Goal: Understand process/instructions: Learn how to perform a task or action

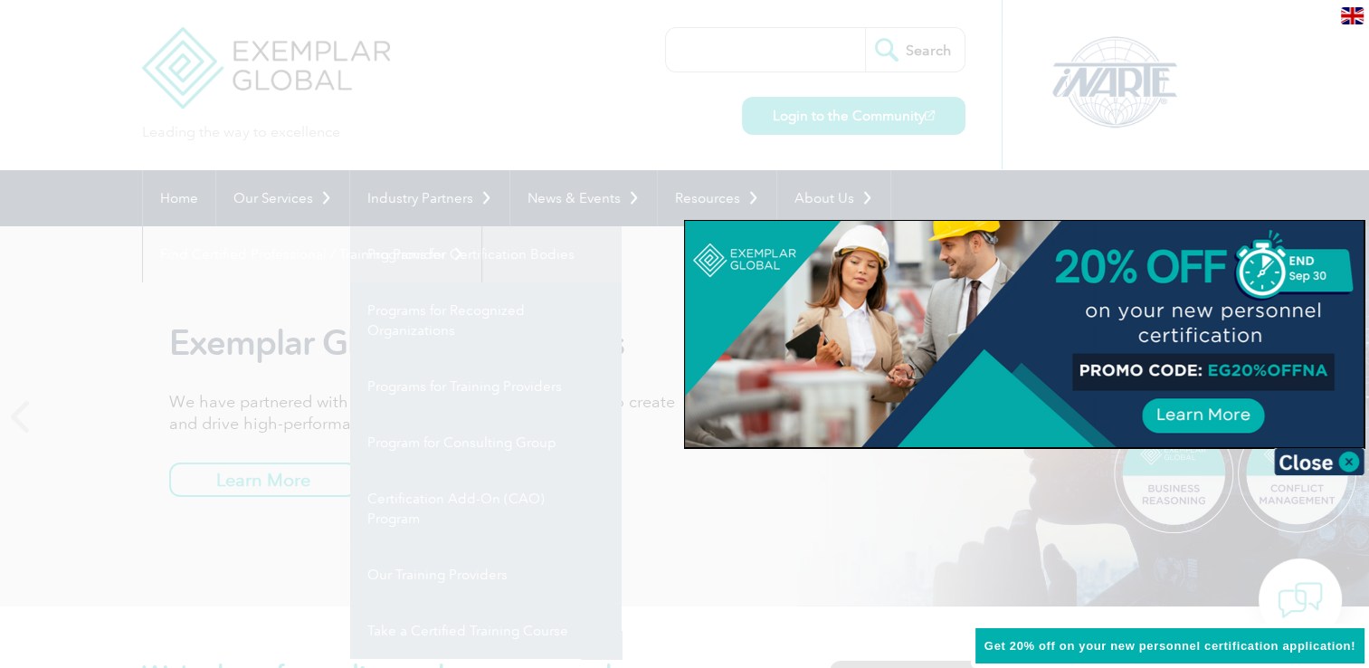
click at [491, 258] on div at bounding box center [684, 334] width 1369 height 668
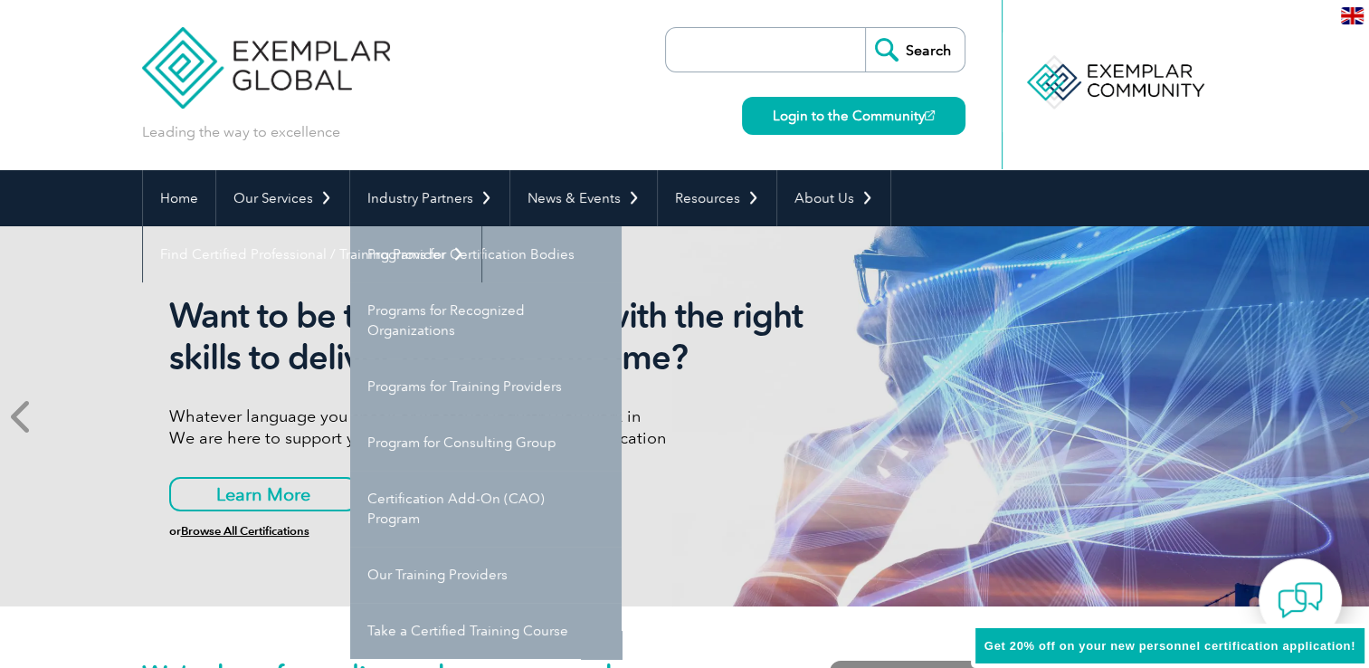
click at [5, 358] on span at bounding box center [22, 416] width 44 height 380
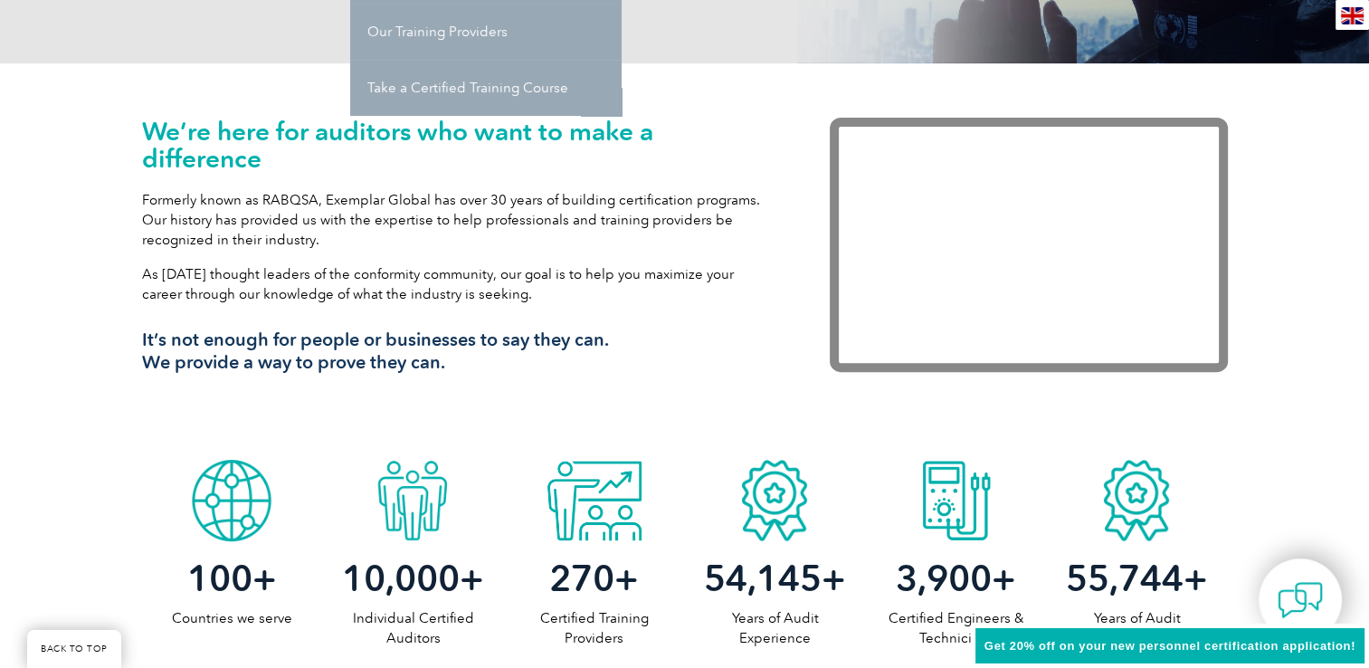
scroll to position [584, 0]
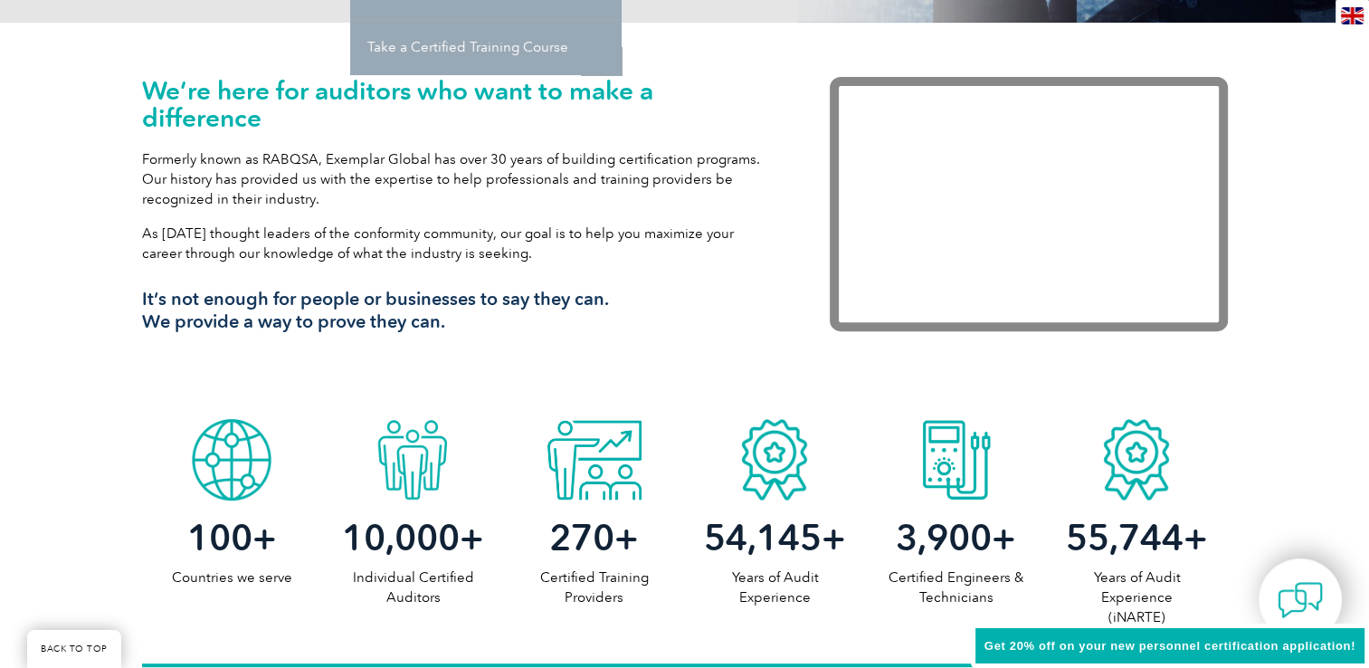
click at [348, 360] on div "We’re here for auditors who want to make a difference Formerly known as RABQSA,…" at bounding box center [685, 216] width 1086 height 387
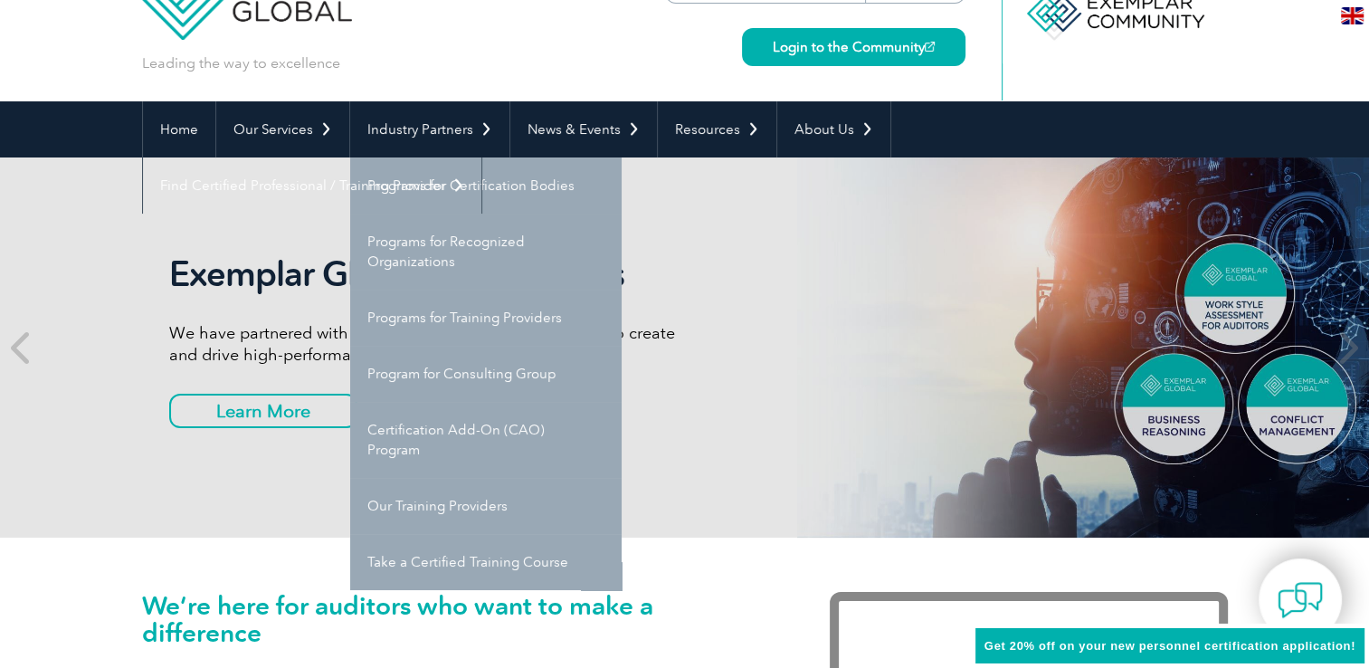
scroll to position [0, 0]
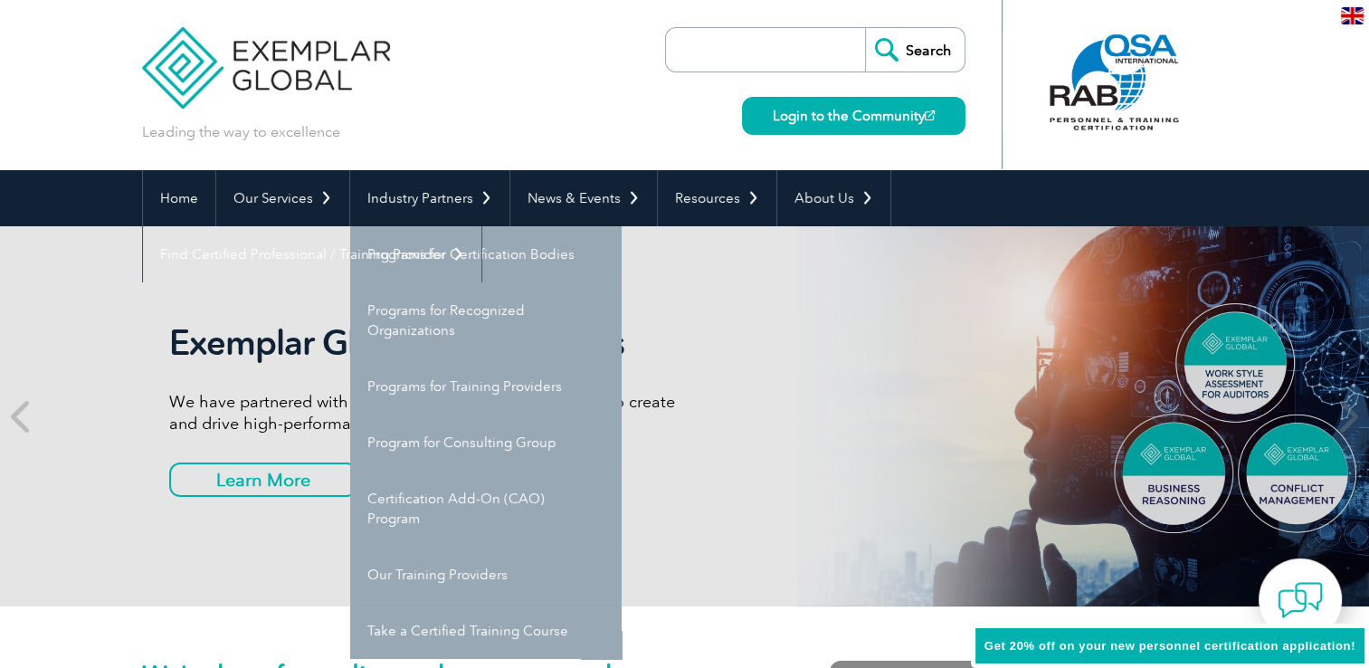
click at [0, 63] on header "Leading the way to excellence Search Login to the Community ▼" at bounding box center [684, 85] width 1369 height 170
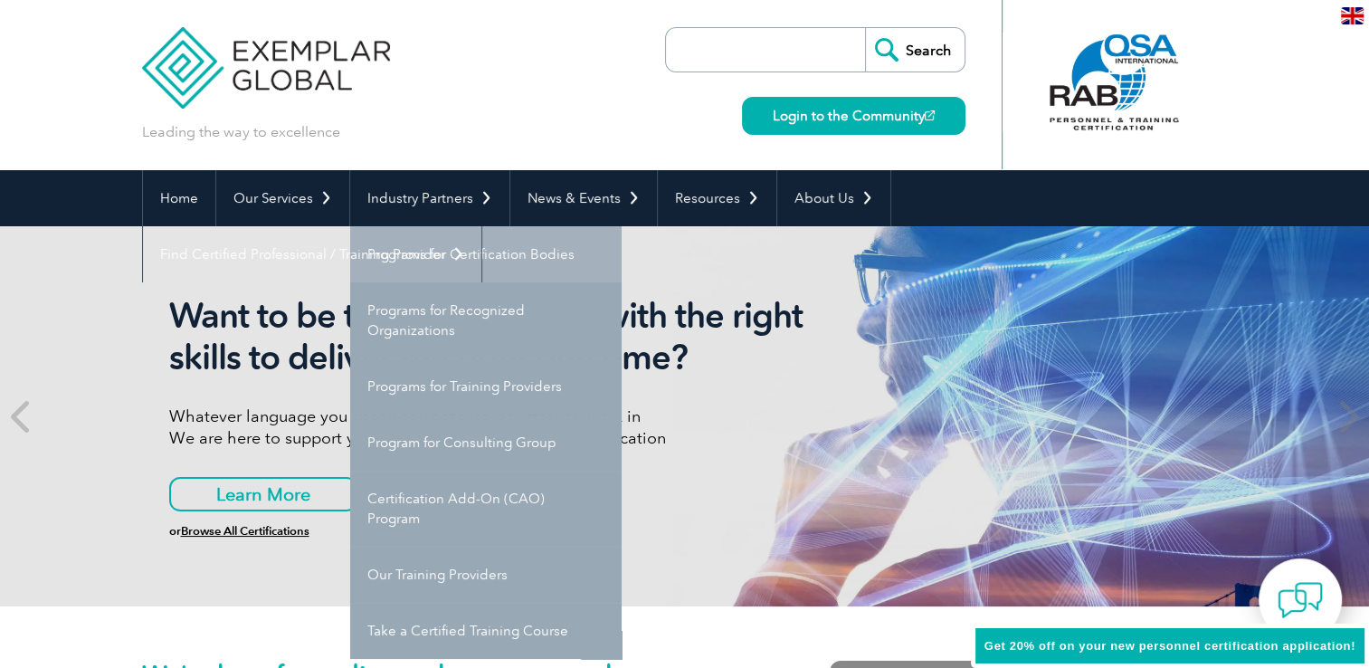
click at [521, 252] on link "Programs for Certification Bodies" at bounding box center [486, 254] width 272 height 56
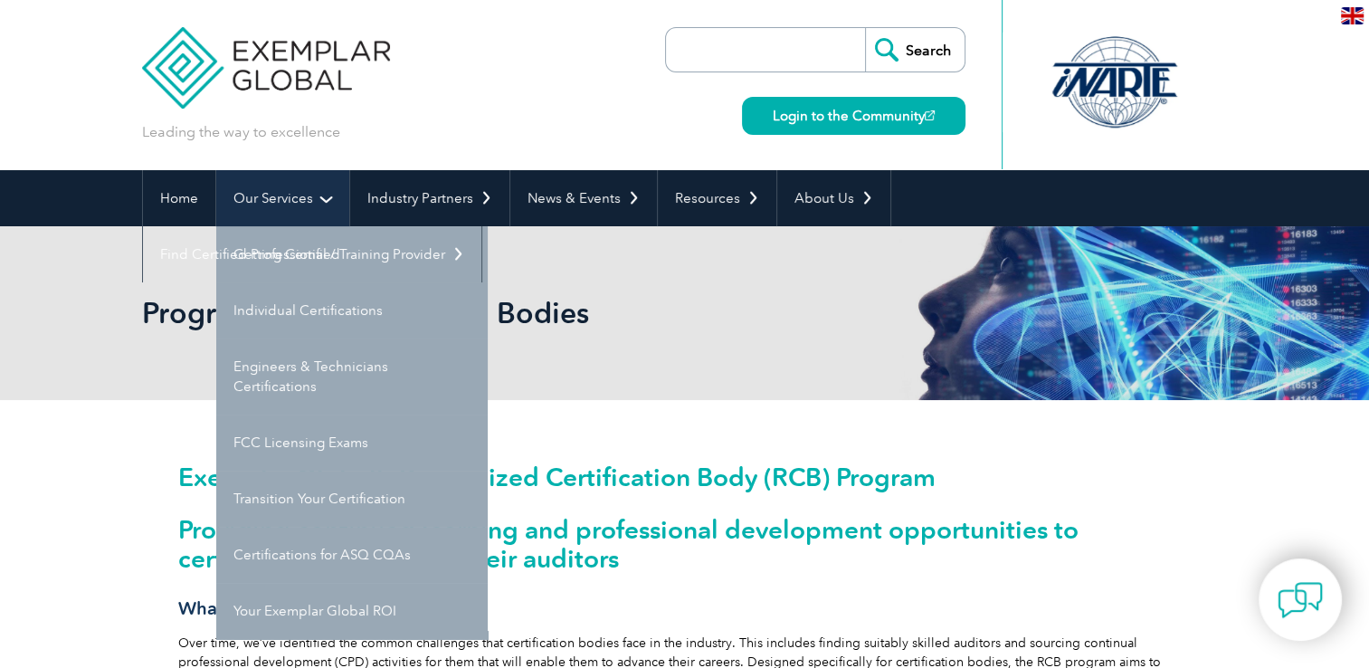
click at [216, 196] on link "Our Services" at bounding box center [282, 198] width 133 height 56
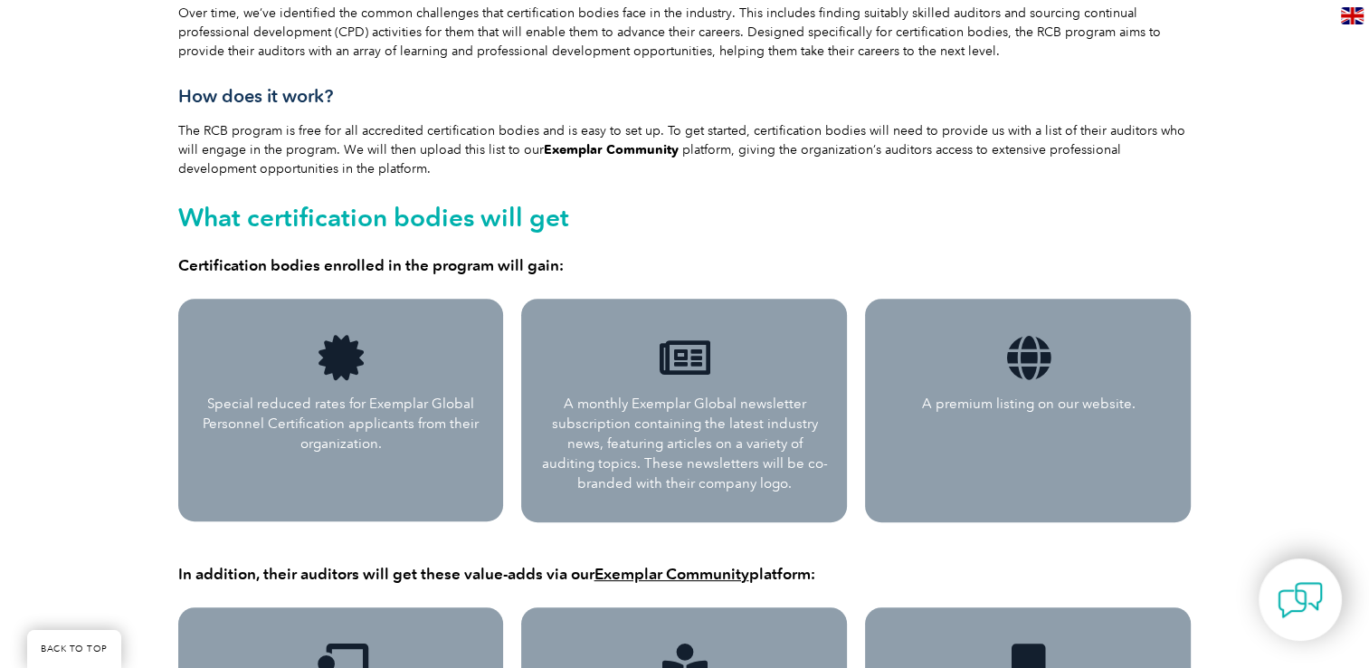
scroll to position [379, 0]
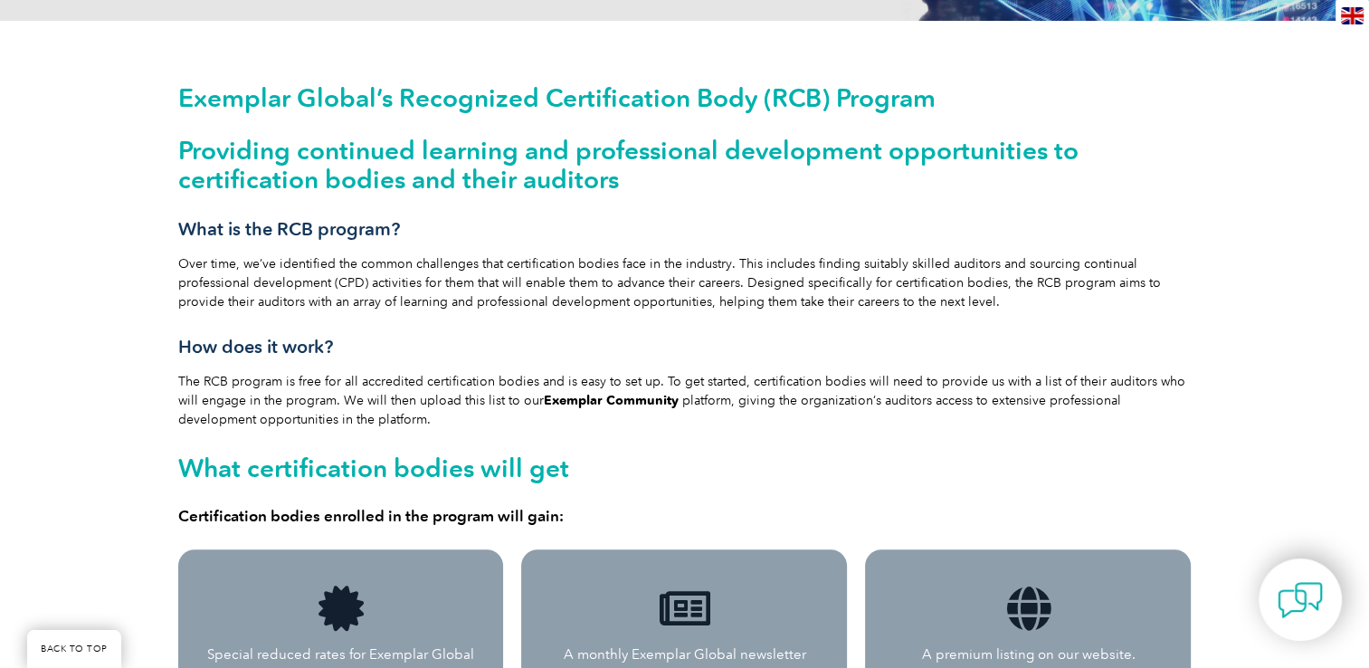
drag, startPoint x: 1382, startPoint y: 200, endPoint x: 552, endPoint y: 402, distance: 854.2
click at [552, 402] on link "Exemplar Community" at bounding box center [611, 400] width 135 height 15
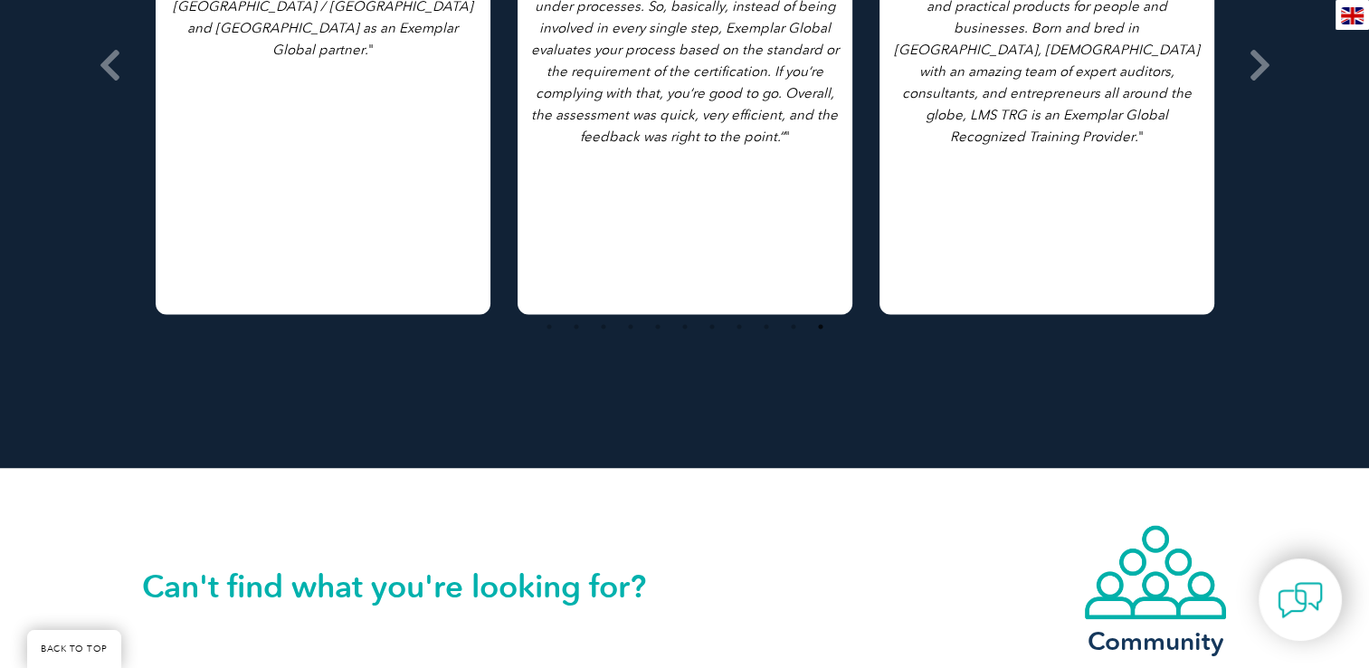
scroll to position [3208, 0]
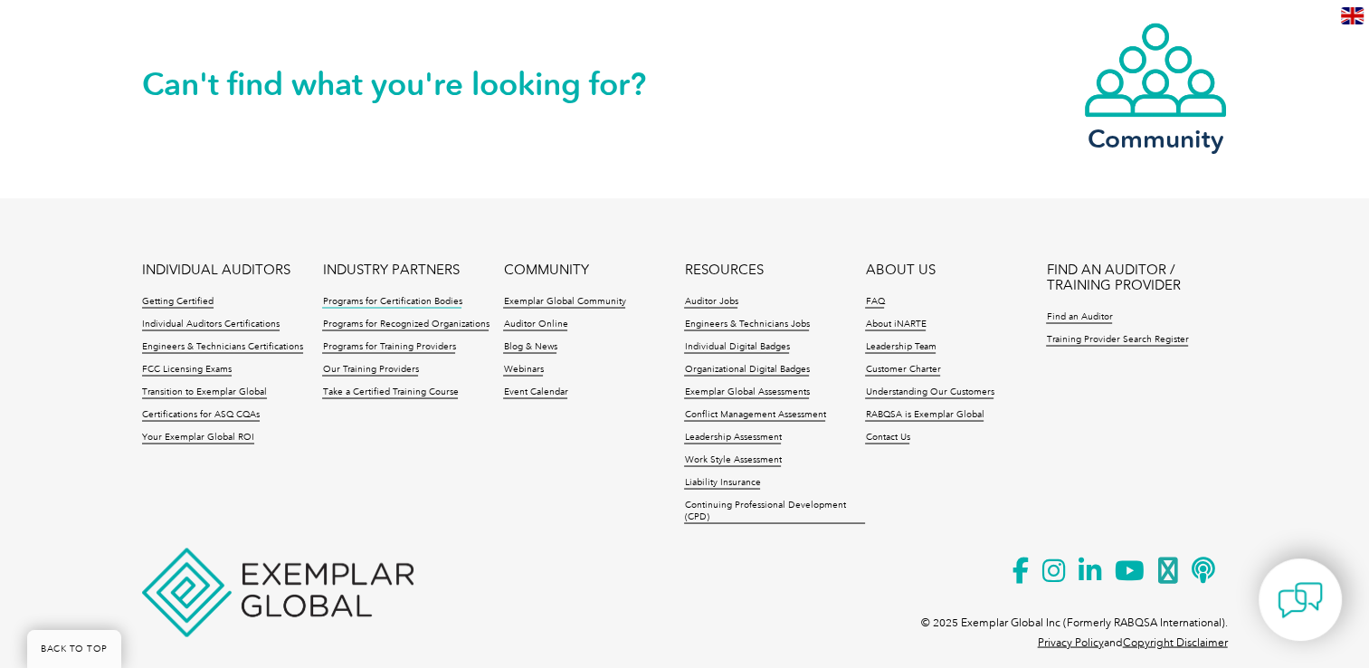
click at [407, 295] on link "Programs for Certification Bodies" at bounding box center [391, 301] width 139 height 13
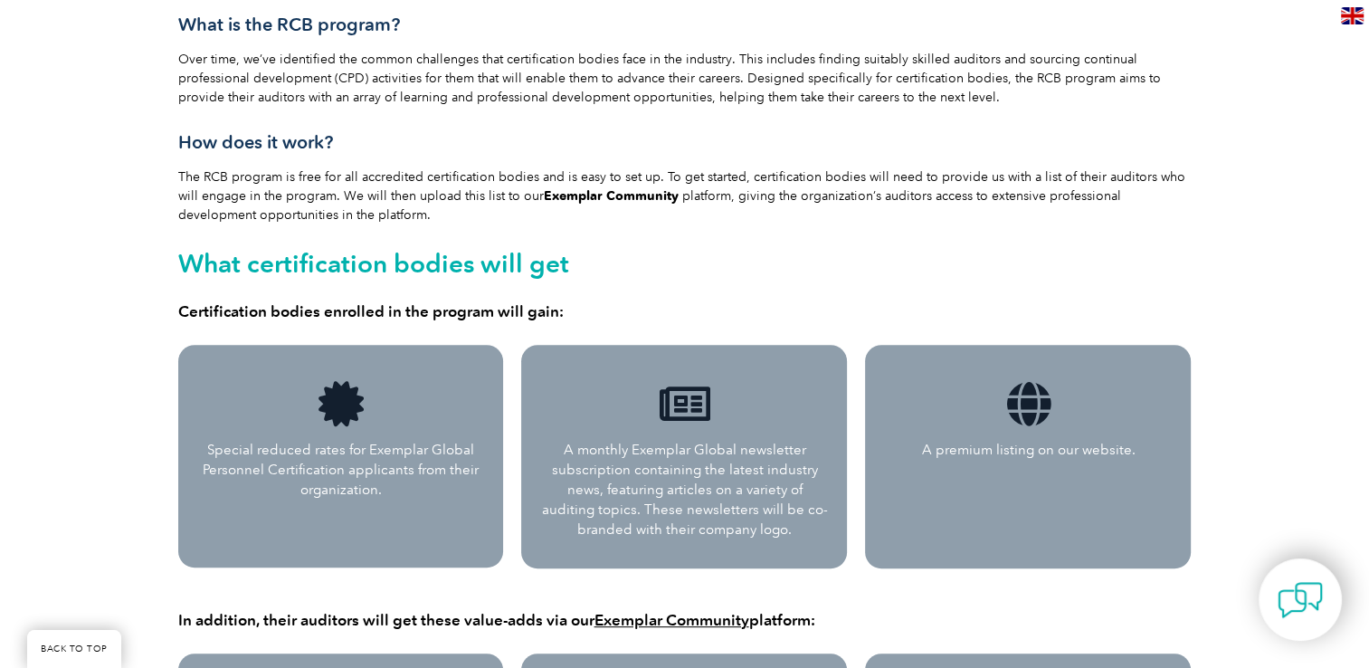
scroll to position [3208, 0]
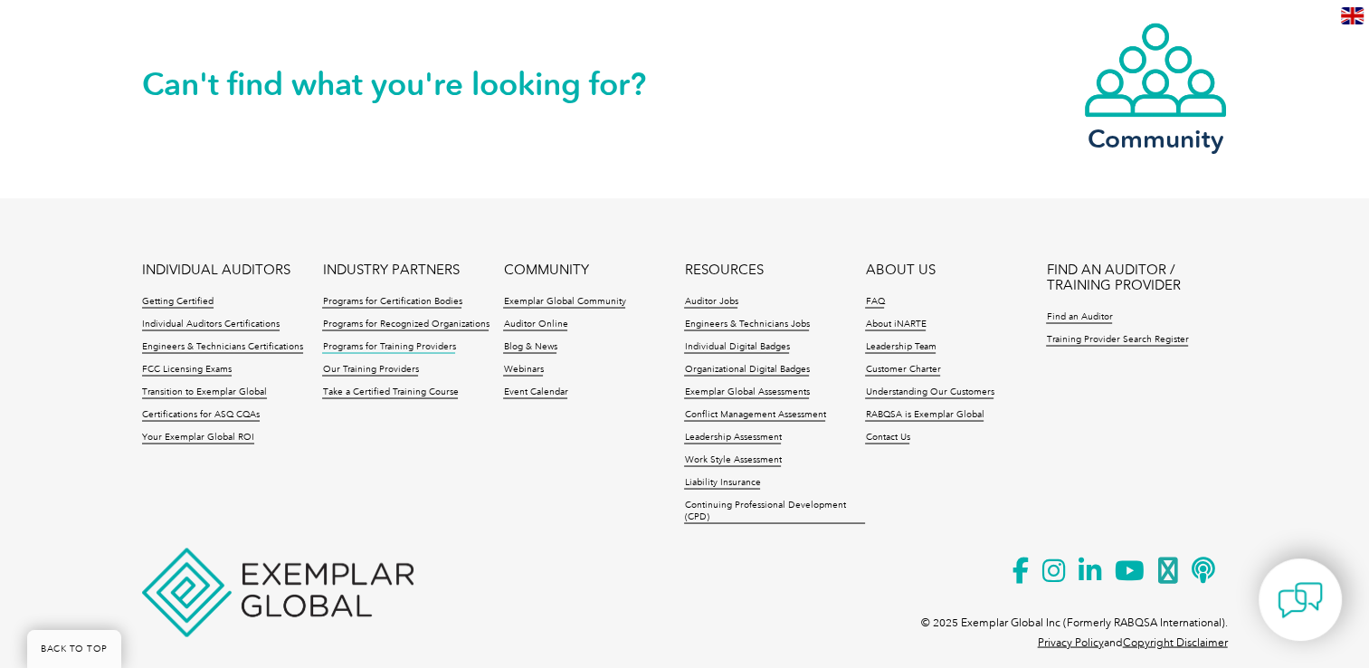
click at [442, 340] on link "Programs for Training Providers" at bounding box center [388, 346] width 133 height 13
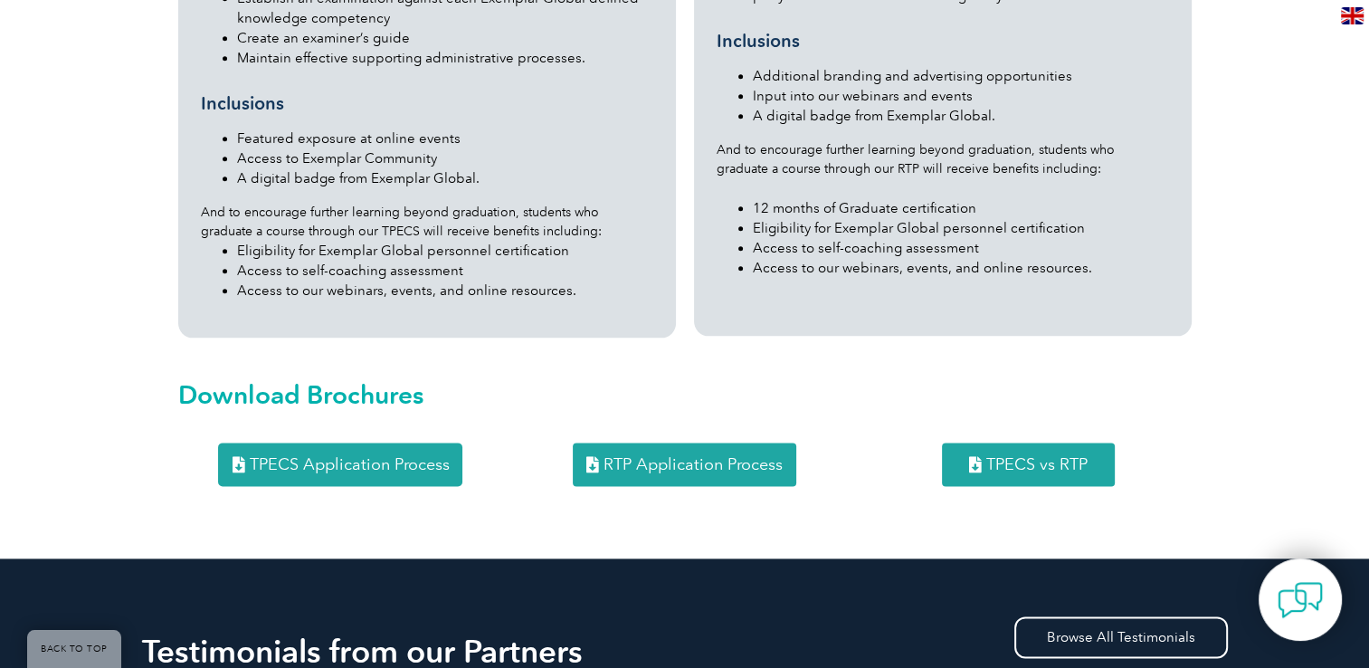
scroll to position [2266, 0]
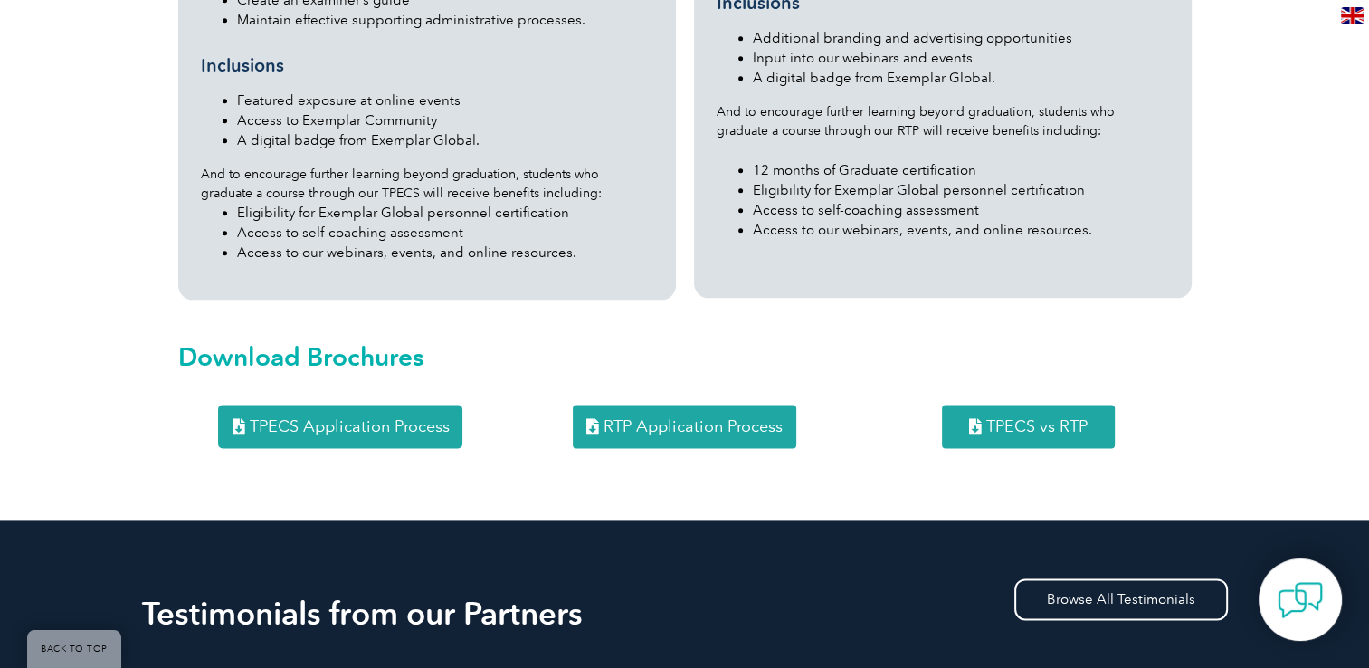
click at [692, 418] on span "RTP Application Process" at bounding box center [693, 426] width 179 height 16
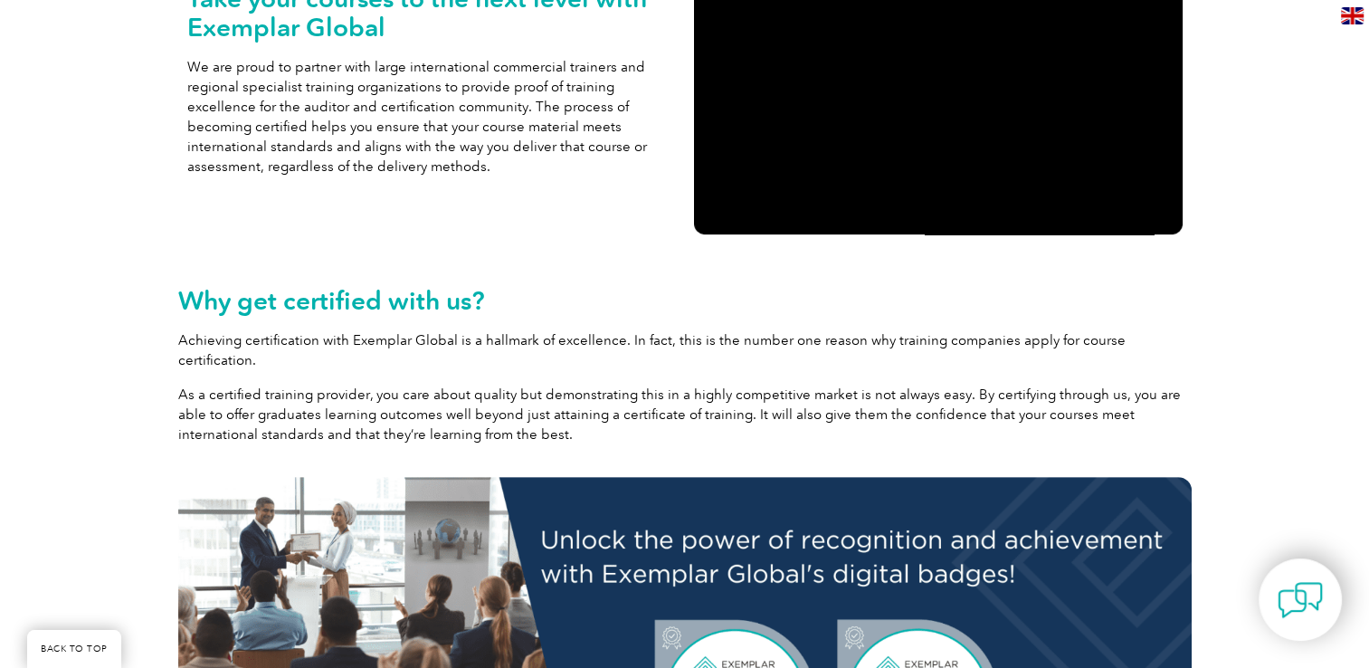
scroll to position [0, 0]
